Goal: Task Accomplishment & Management: Complete application form

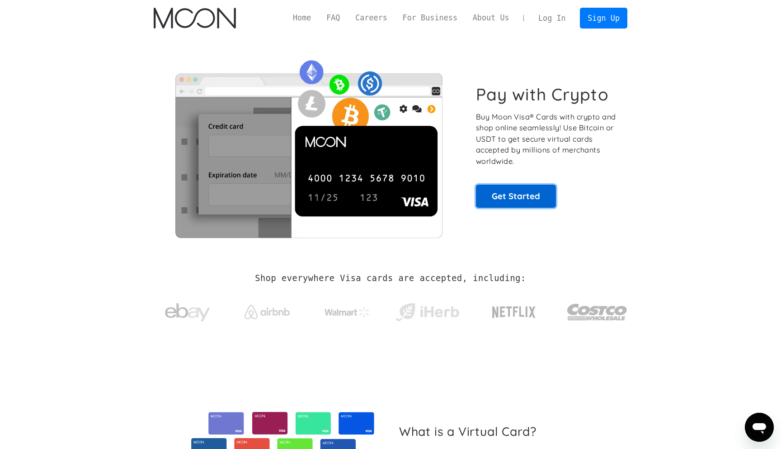
click at [507, 205] on link "Get Started" at bounding box center [516, 195] width 80 height 23
click at [422, 19] on link "For Business" at bounding box center [430, 17] width 70 height 11
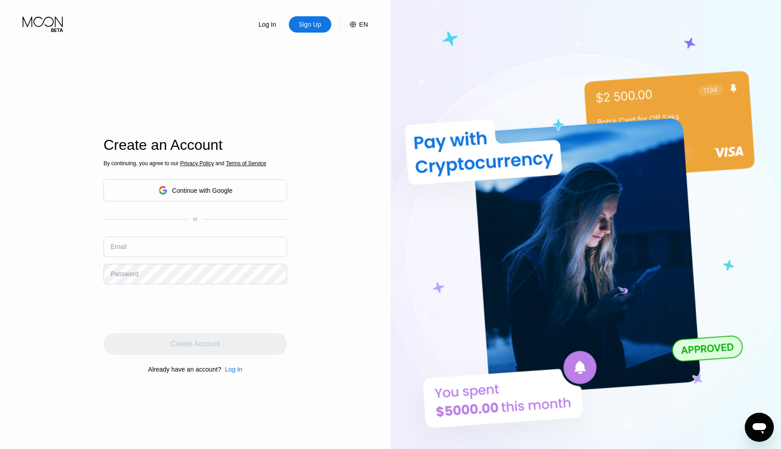
click at [241, 240] on input "text" at bounding box center [196, 246] width 184 height 20
type input "or"
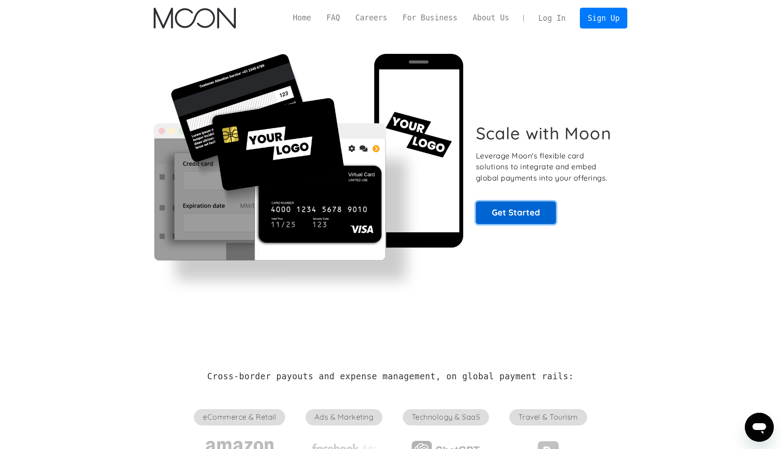
click at [532, 214] on link "Get Started" at bounding box center [516, 212] width 80 height 23
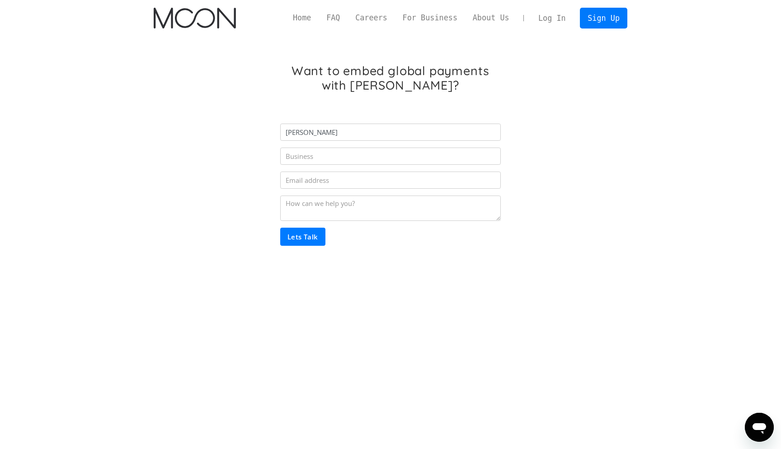
type input "Sriniva"
